Goal: Communication & Community: Answer question/provide support

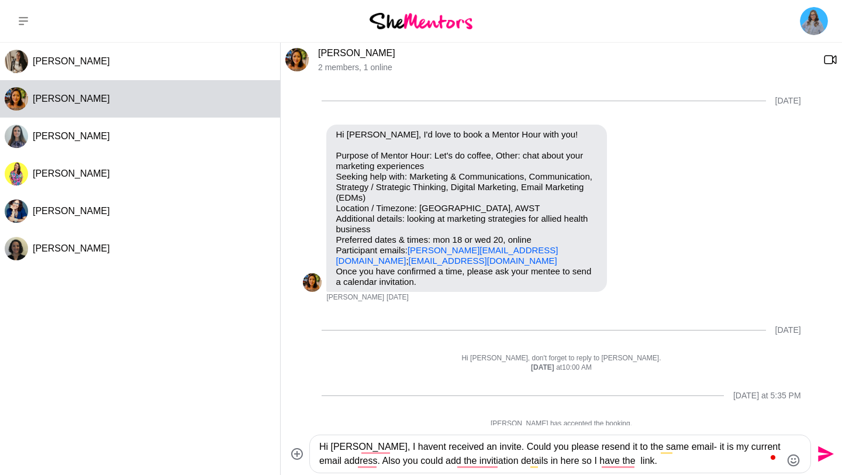
scroll to position [418, 0]
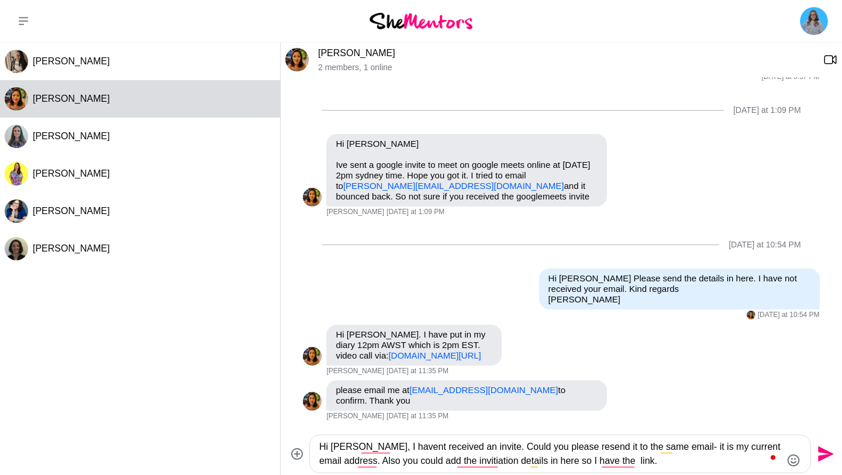
click at [501, 451] on textarea "Hi [PERSON_NAME], I havent received an invite. Could you please resend it to th…" at bounding box center [550, 454] width 462 height 28
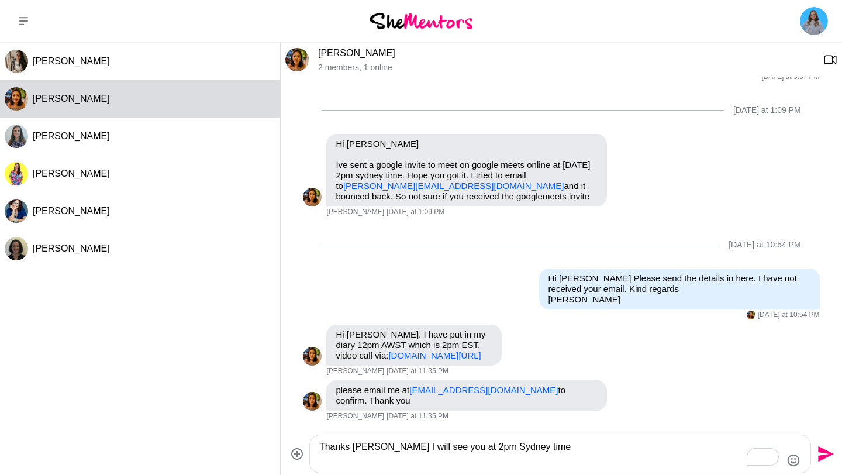
type textarea "Thanks [PERSON_NAME] I will see you at 2pm Sydney time"
click at [827, 460] on icon "Send" at bounding box center [824, 453] width 19 height 19
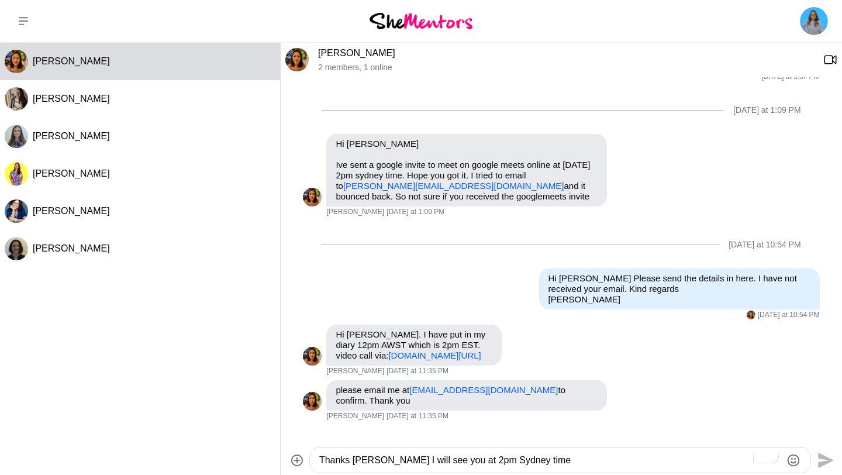
scroll to position [488, 0]
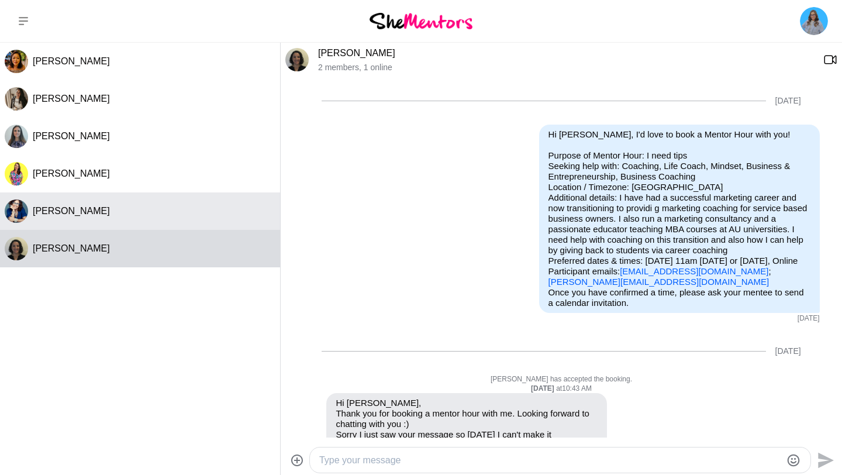
scroll to position [987, 0]
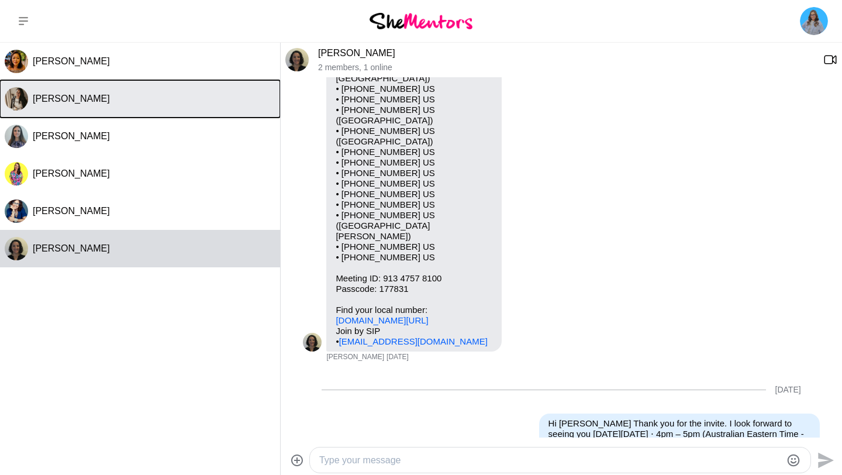
click at [156, 96] on div "[PERSON_NAME]" at bounding box center [154, 99] width 243 height 12
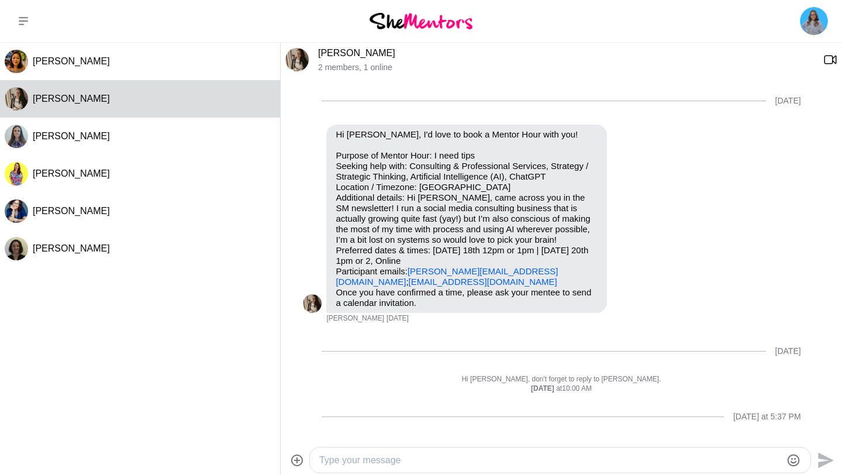
scroll to position [494, 0]
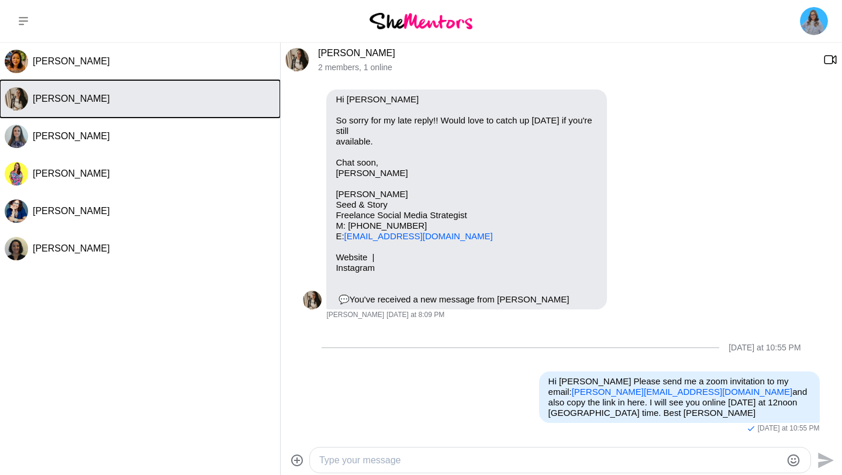
click at [111, 98] on div "[PERSON_NAME]" at bounding box center [154, 99] width 243 height 12
